Goal: Task Accomplishment & Management: Use online tool/utility

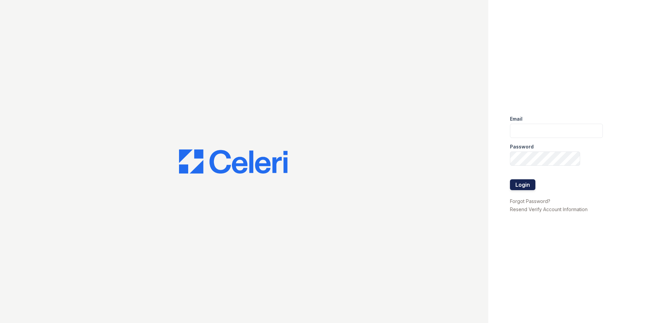
type input "[EMAIL_ADDRESS][DOMAIN_NAME]"
click at [532, 188] on button "Login" at bounding box center [522, 184] width 25 height 11
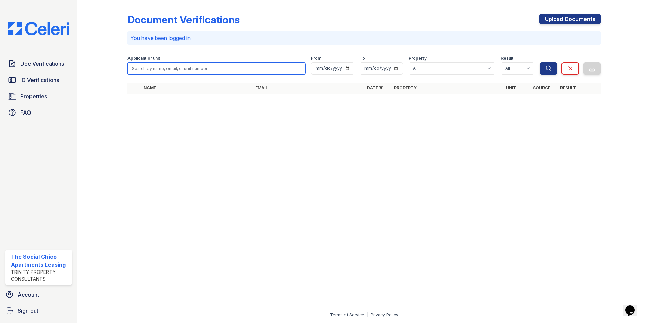
click at [180, 68] on input "search" at bounding box center [217, 68] width 178 height 12
type input "dana"
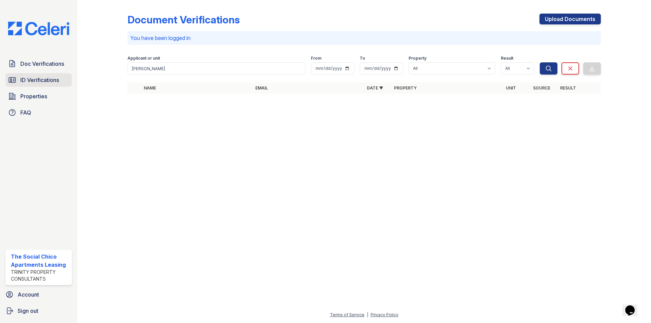
click at [54, 83] on span "ID Verifications" at bounding box center [39, 80] width 39 height 8
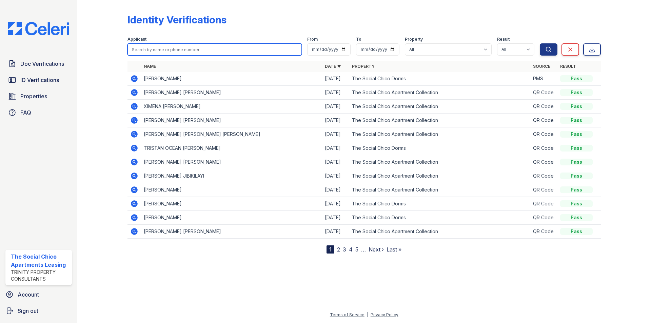
click at [175, 50] on input "search" at bounding box center [215, 49] width 174 height 12
click at [132, 79] on icon at bounding box center [134, 79] width 8 height 8
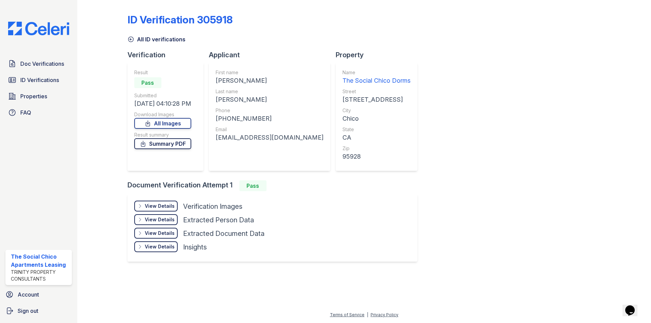
click at [179, 144] on link "Summary PDF" at bounding box center [162, 143] width 57 height 11
